Goal: Navigation & Orientation: Find specific page/section

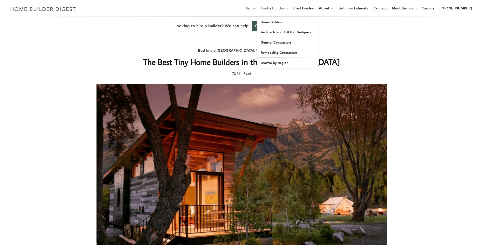
click at [280, 10] on link "Find a Builder" at bounding box center [271, 8] width 25 height 16
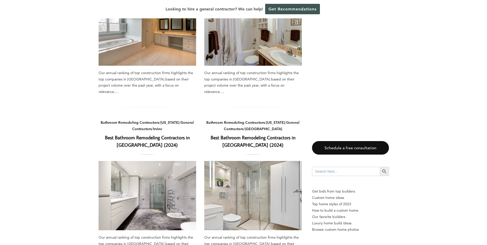
scroll to position [459, 0]
